Goal: Task Accomplishment & Management: Use online tool/utility

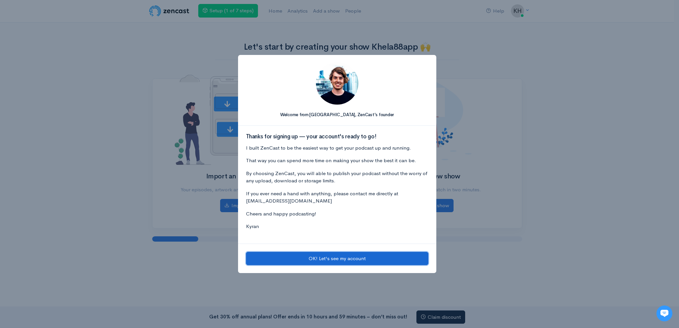
click at [323, 260] on button "OK! Let's see my account" at bounding box center [337, 259] width 182 height 14
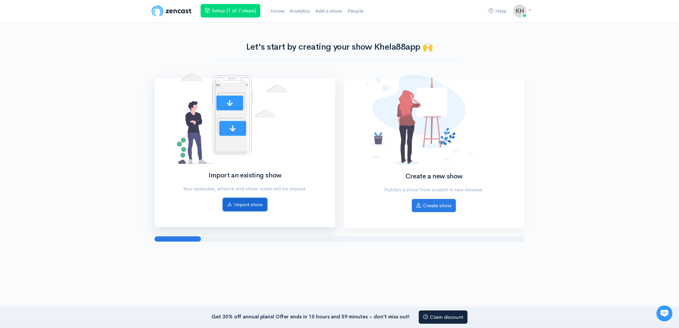
click at [253, 203] on link "Import show" at bounding box center [245, 205] width 44 height 14
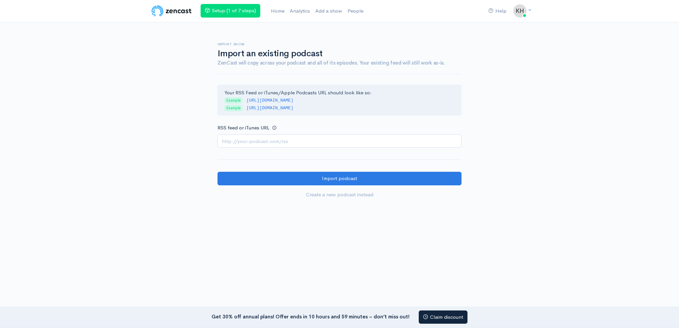
drag, startPoint x: 292, startPoint y: 136, endPoint x: 284, endPoint y: 147, distance: 13.3
click at [291, 136] on input "RSS feed or iTunes URL" at bounding box center [339, 142] width 244 height 14
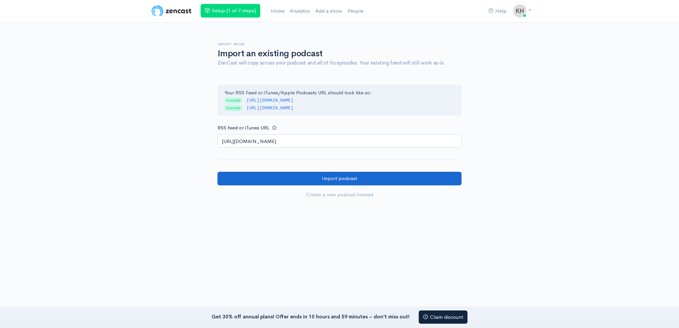
type input "https://anchor.fm/s/108bb949c/podcast/rss"
click at [266, 178] on input "Import podcast" at bounding box center [339, 179] width 244 height 14
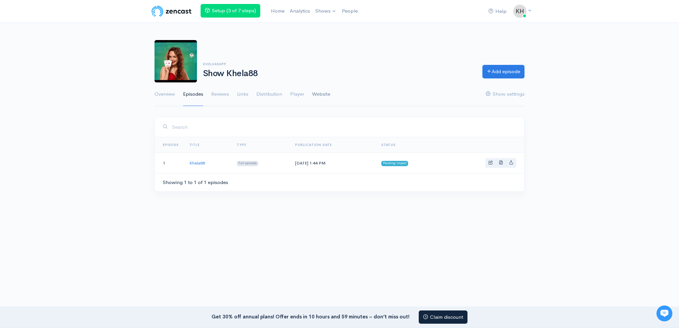
click at [325, 96] on link "Website" at bounding box center [321, 95] width 18 height 24
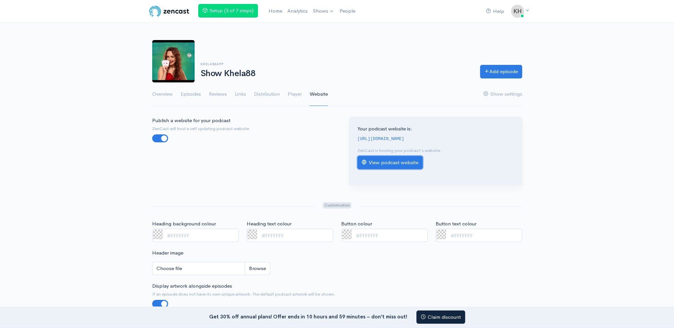
click at [394, 163] on link "View podcast website" at bounding box center [389, 163] width 65 height 14
